Goal: Check status

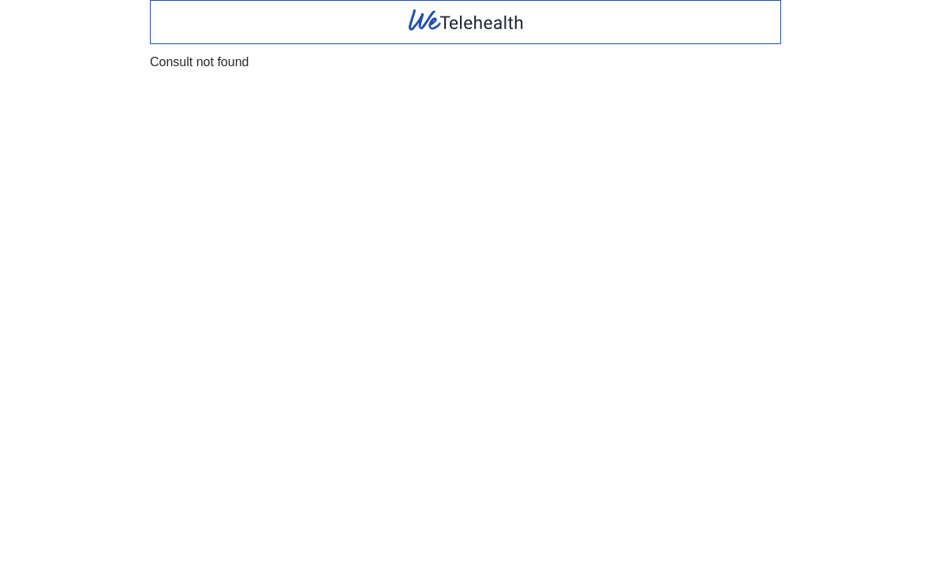
click at [165, 67] on div "Consult not found" at bounding box center [465, 62] width 631 height 20
click at [618, 372] on body "Consult not found" at bounding box center [465, 281] width 931 height 562
click at [627, 360] on body "Consult not found" at bounding box center [465, 281] width 931 height 562
